Goal: Task Accomplishment & Management: Manage account settings

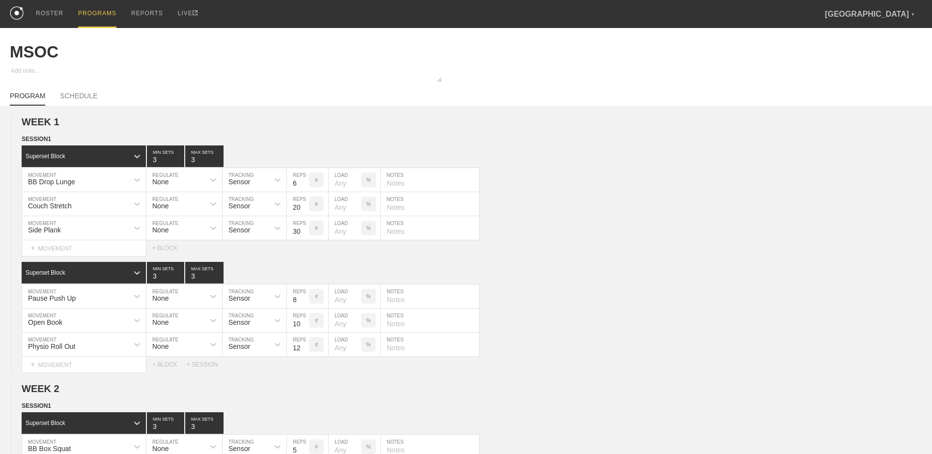
click at [86, 25] on div "PROGRAMS" at bounding box center [97, 14] width 38 height 28
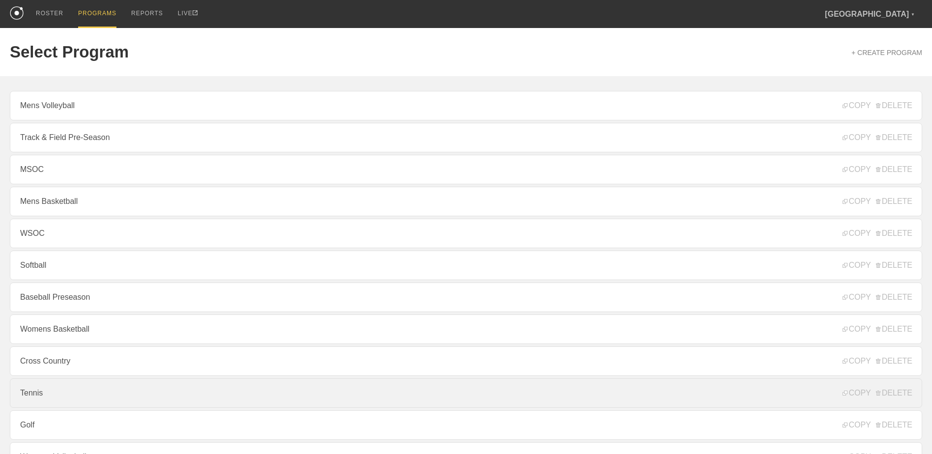
scroll to position [106, 0]
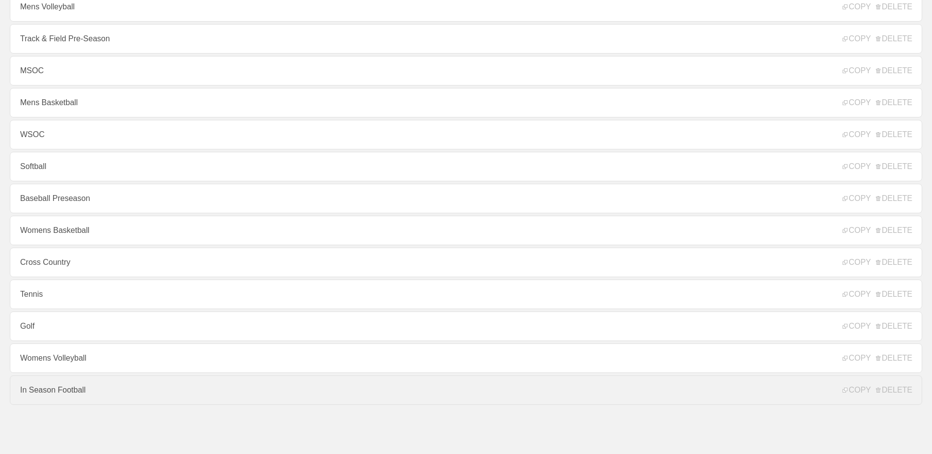
click at [118, 383] on link "In Season Football" at bounding box center [466, 390] width 913 height 29
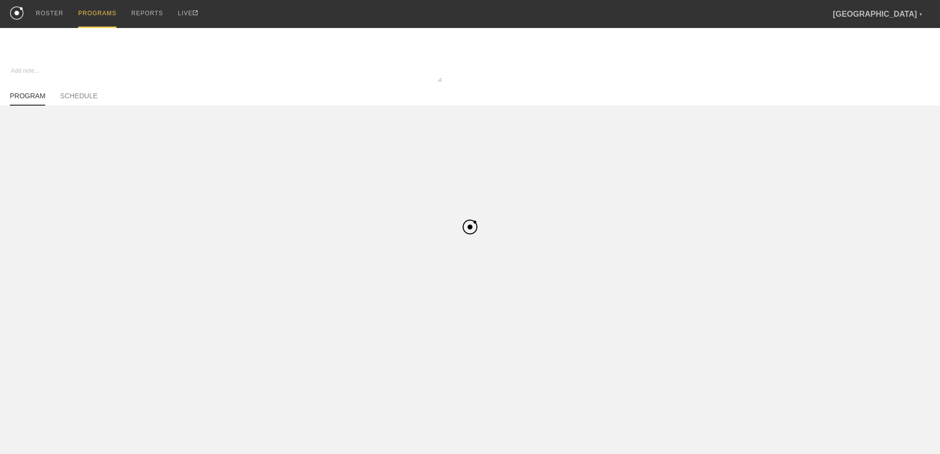
type textarea "x"
type input "In Season Football"
type textarea "Block 1"
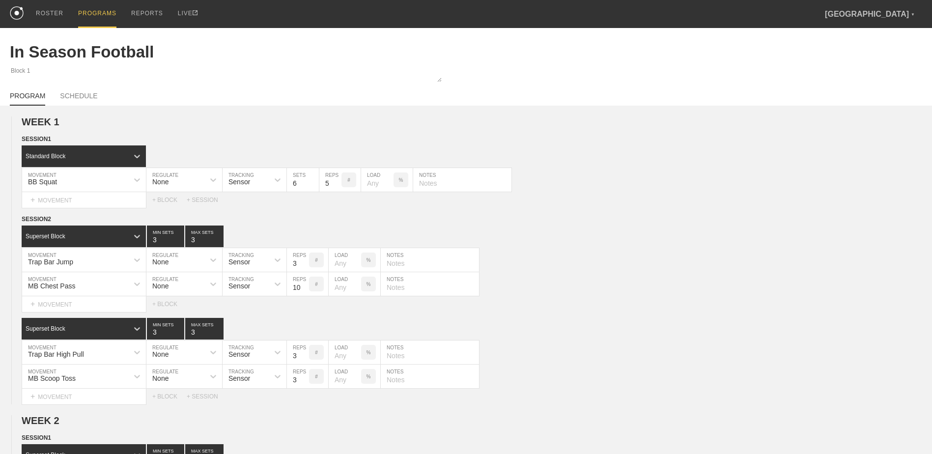
click at [89, 16] on div "PROGRAMS" at bounding box center [97, 14] width 38 height 28
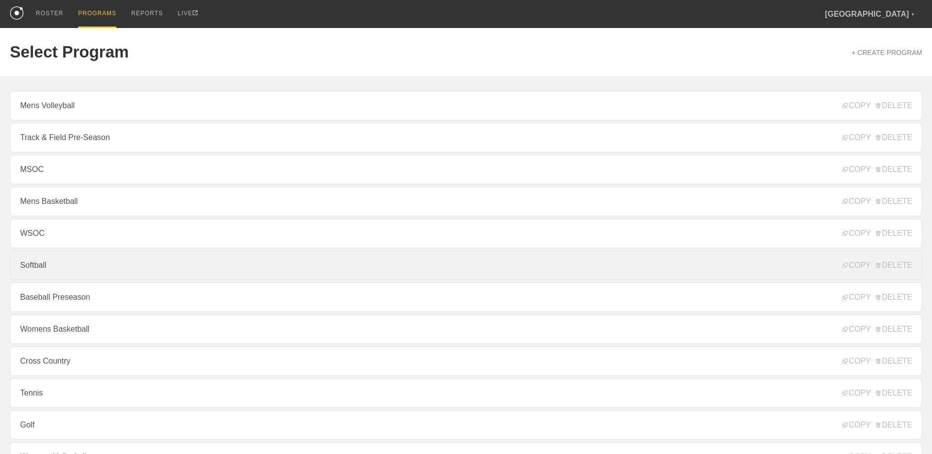
click at [75, 272] on link "Softball" at bounding box center [466, 265] width 913 height 29
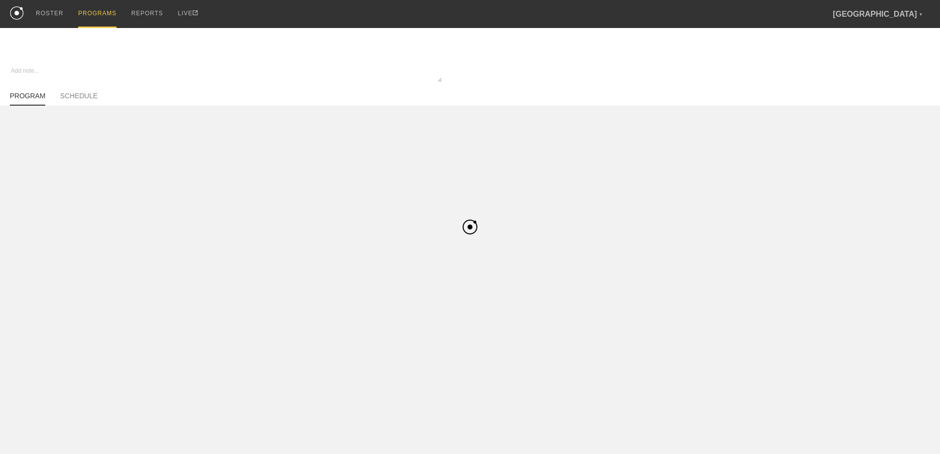
type textarea "x"
type input "Softball"
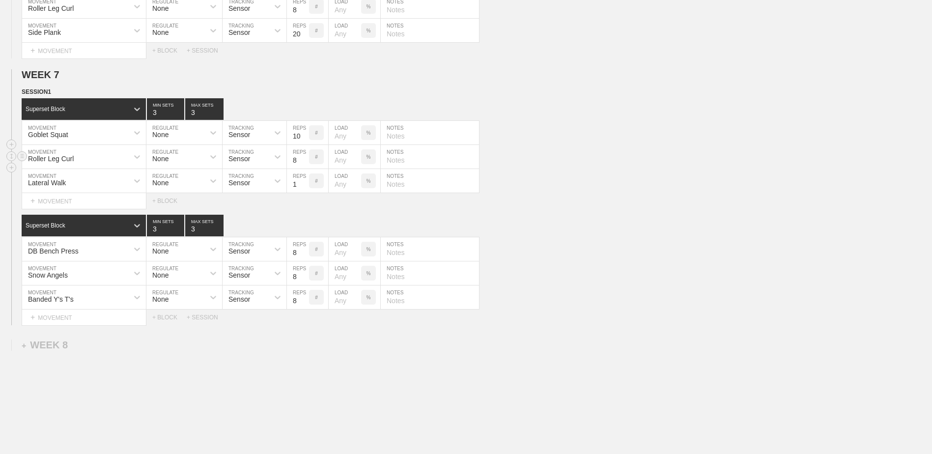
scroll to position [3033, 0]
